Goal: Transaction & Acquisition: Purchase product/service

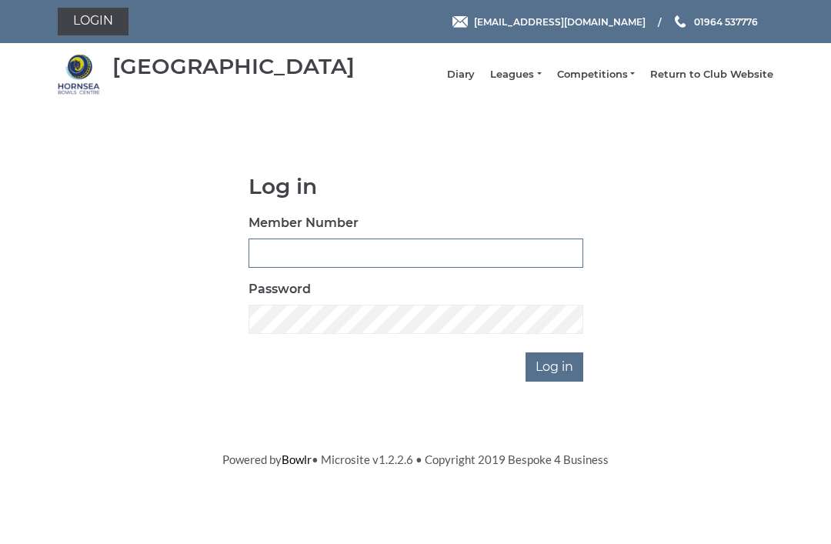
type input "0045"
click at [555, 378] on input "Log in" at bounding box center [554, 366] width 58 height 29
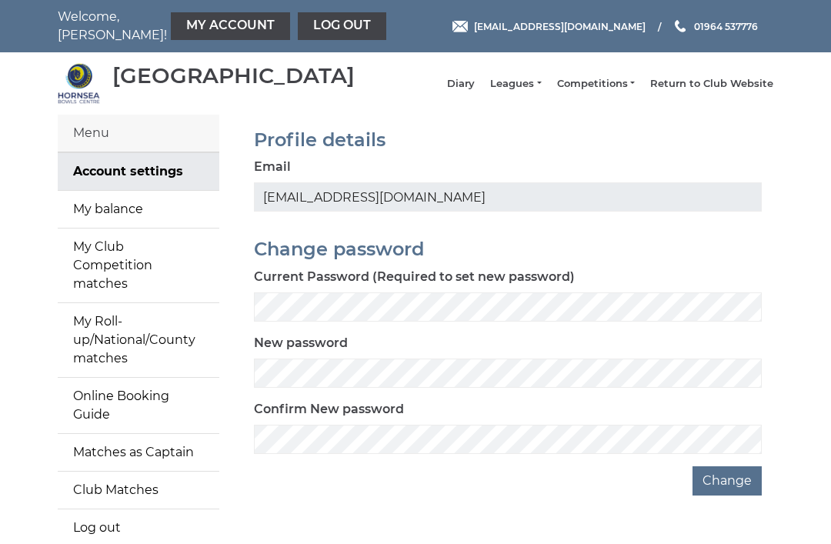
click at [138, 224] on link "My balance" at bounding box center [139, 209] width 162 height 37
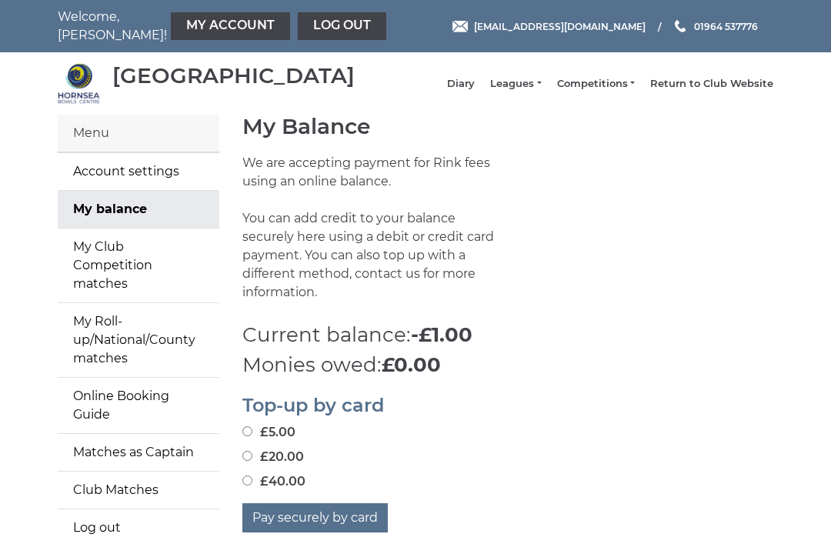
scroll to position [18, 0]
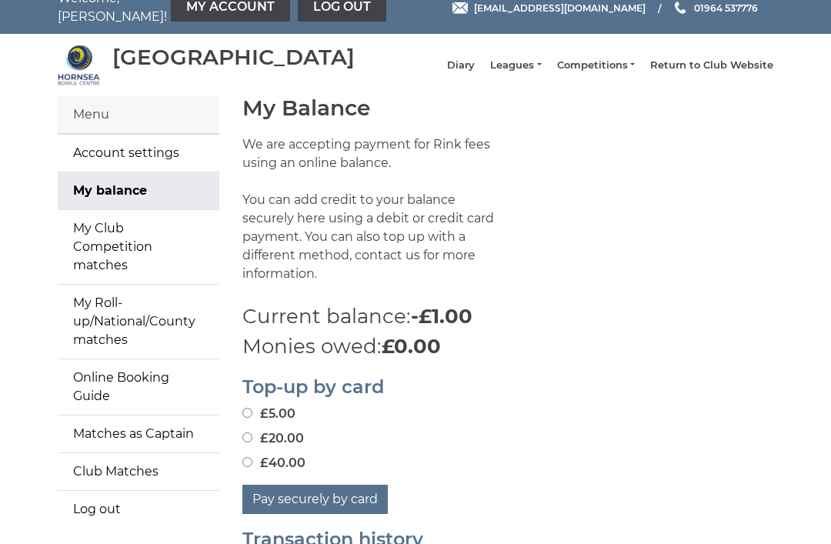
click at [328, 505] on button "Pay securely by card" at bounding box center [314, 499] width 145 height 29
click at [252, 457] on input "£40.00" at bounding box center [247, 462] width 10 height 10
radio input "true"
click at [332, 495] on button "Pay securely by card" at bounding box center [314, 499] width 145 height 29
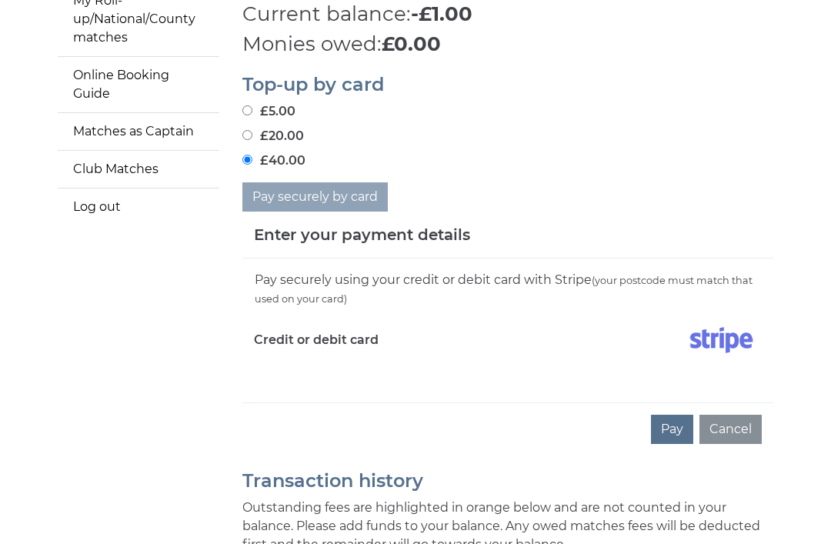
scroll to position [328, 0]
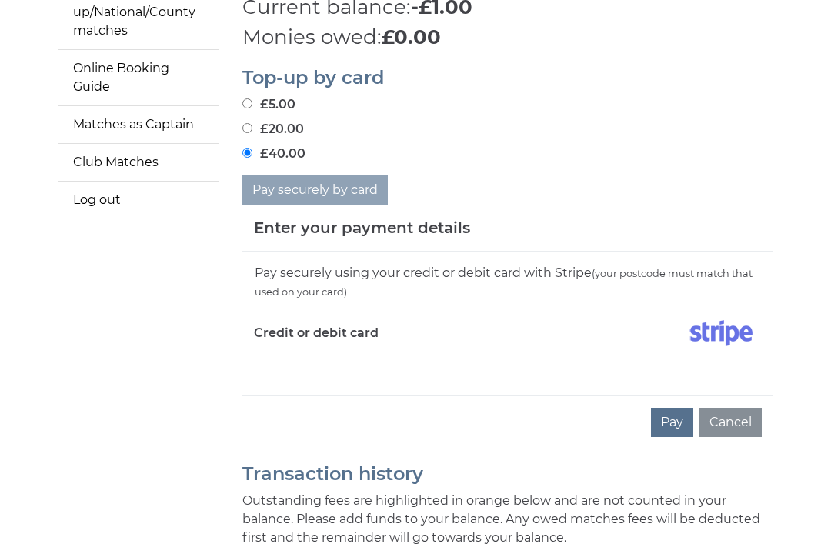
click at [322, 365] on div "Pay securely using your credit or debit card with Stripe (your postcode must ma…" at bounding box center [507, 324] width 531 height 144
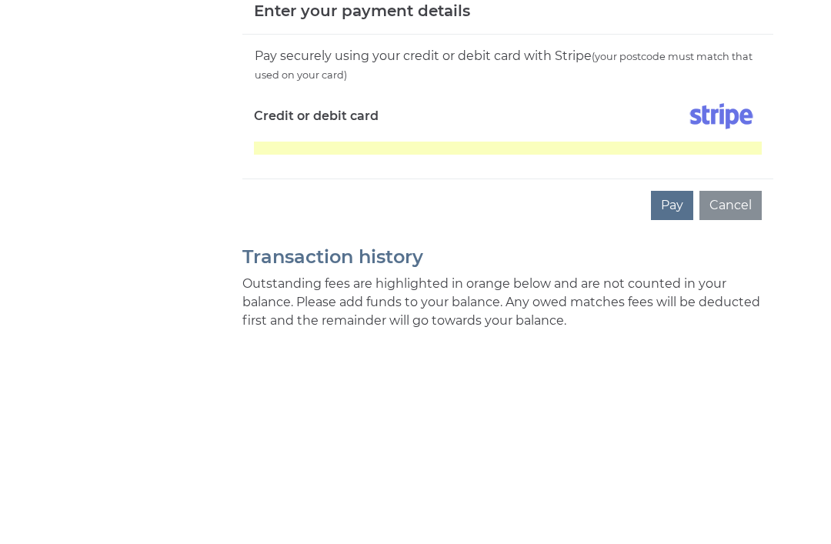
click at [668, 408] on button "Pay" at bounding box center [672, 422] width 42 height 29
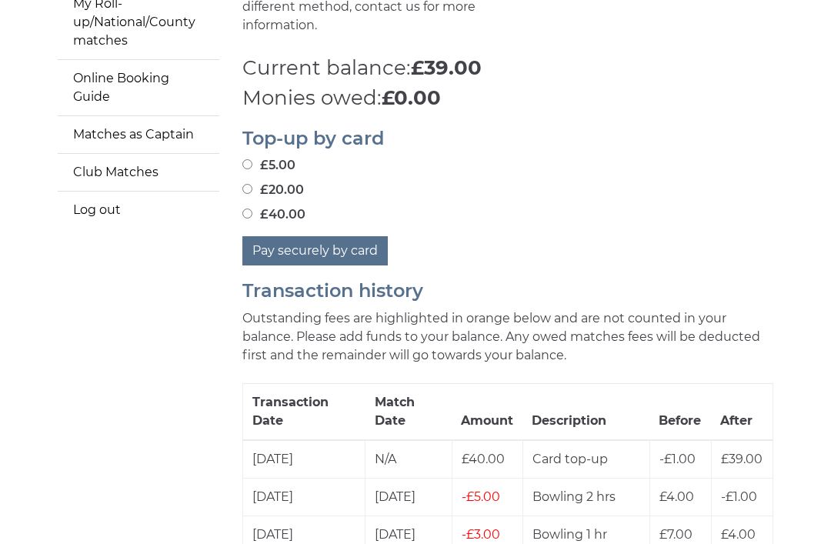
scroll to position [318, 0]
